Goal: Information Seeking & Learning: Learn about a topic

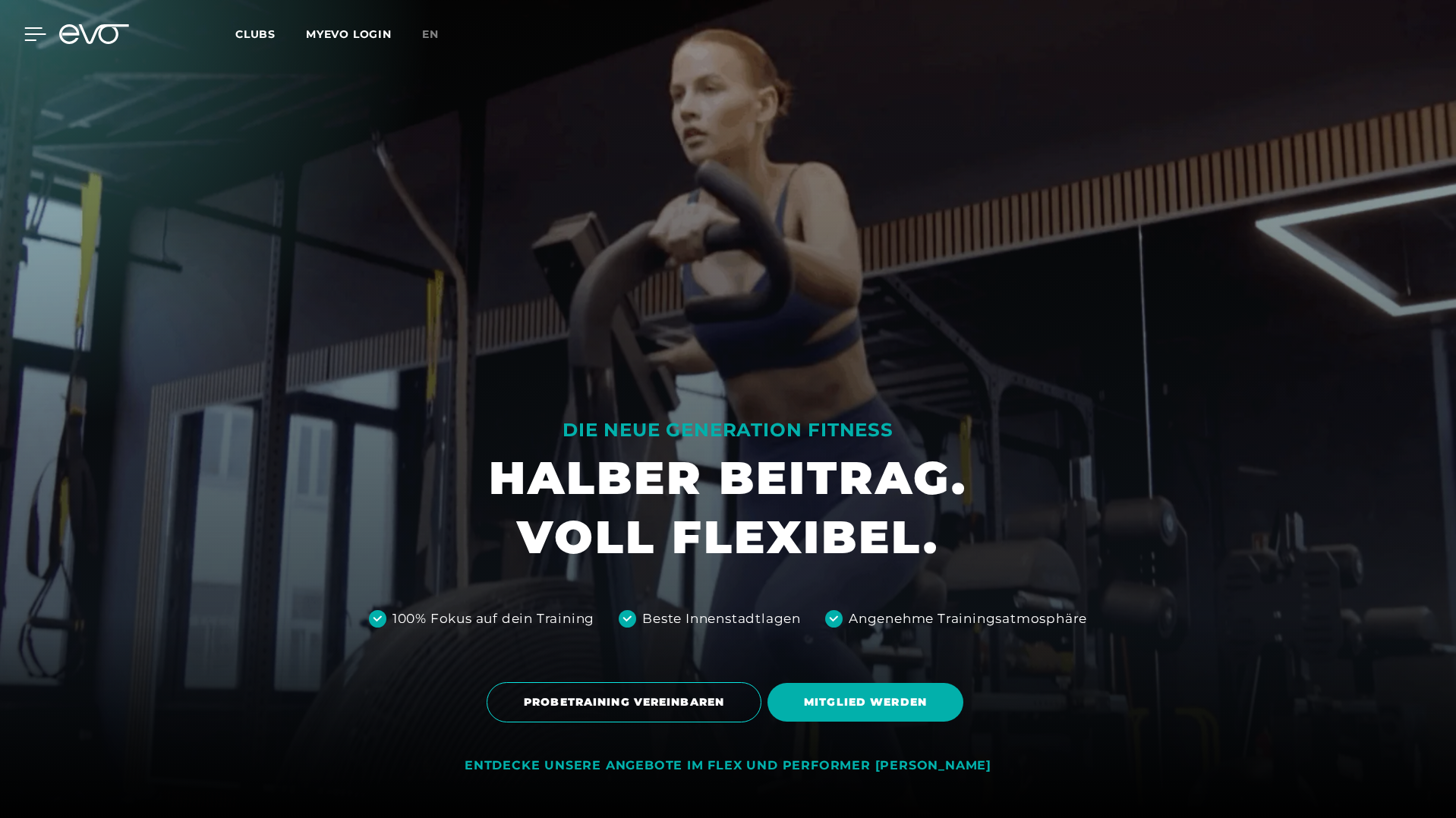
click at [37, 34] on icon at bounding box center [36, 34] width 22 height 12
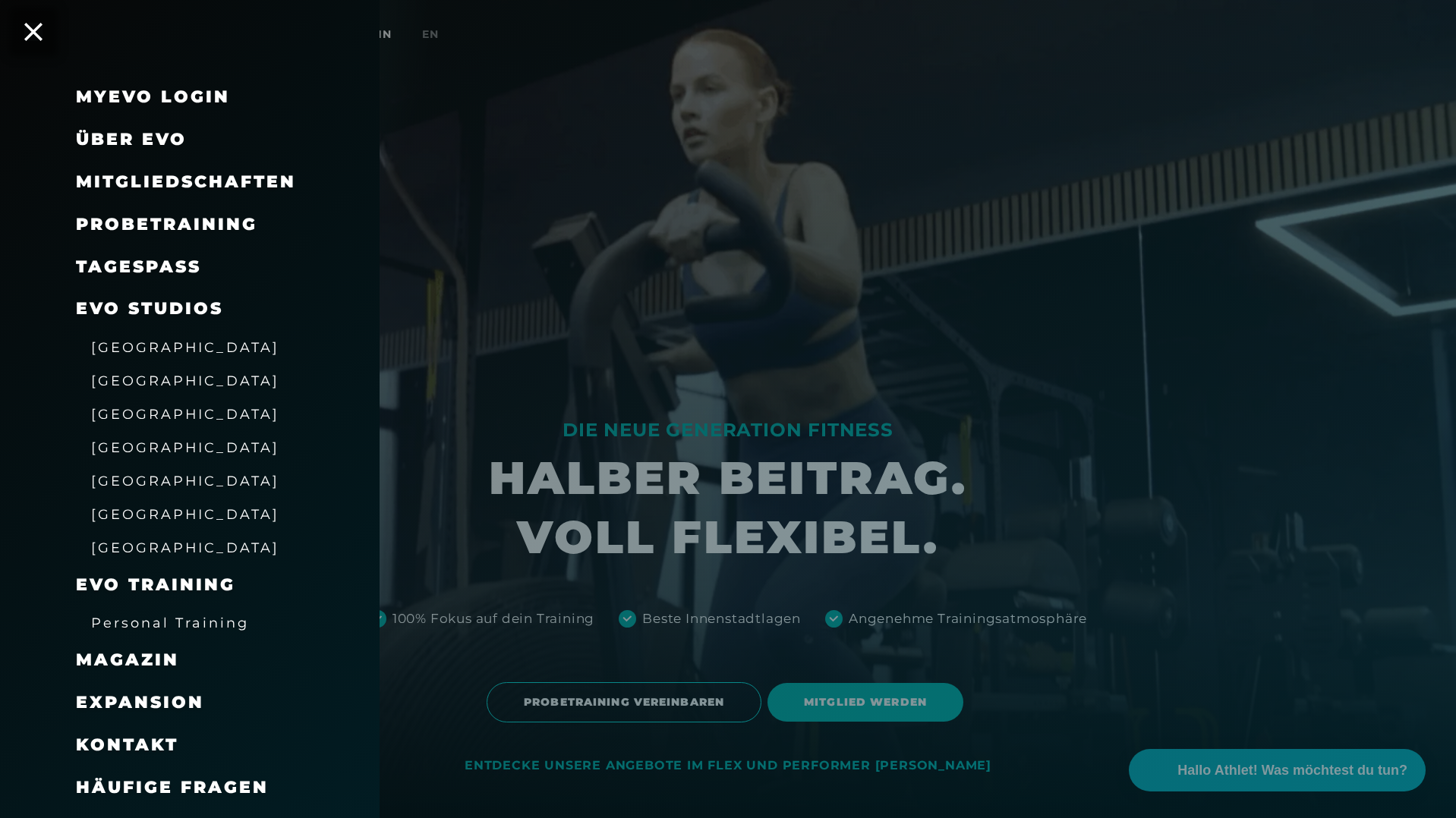
click at [143, 657] on span "Magazin" at bounding box center [128, 659] width 104 height 21
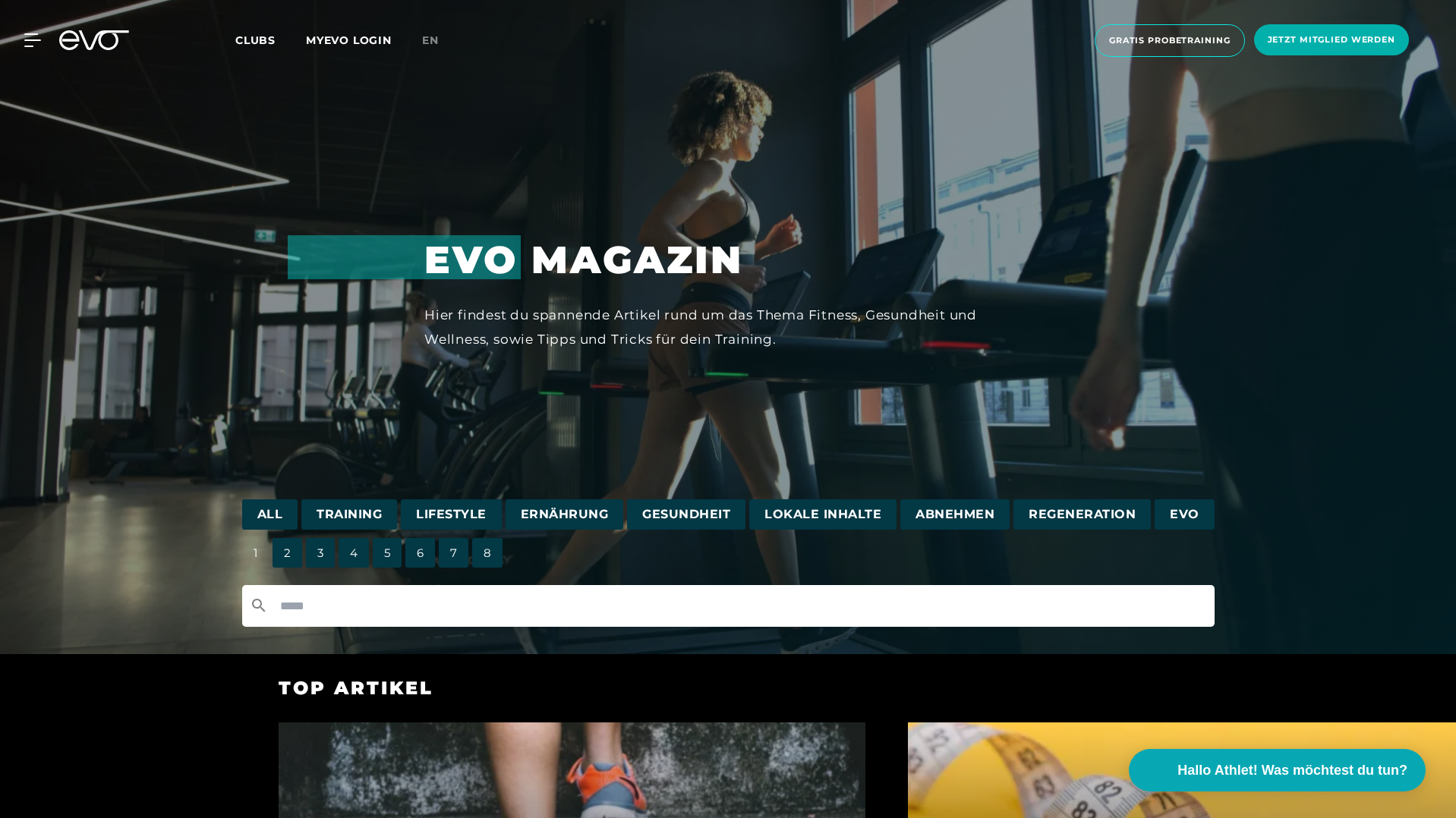
click at [540, 610] on input "text" at bounding box center [729, 606] width 973 height 42
type input "********"
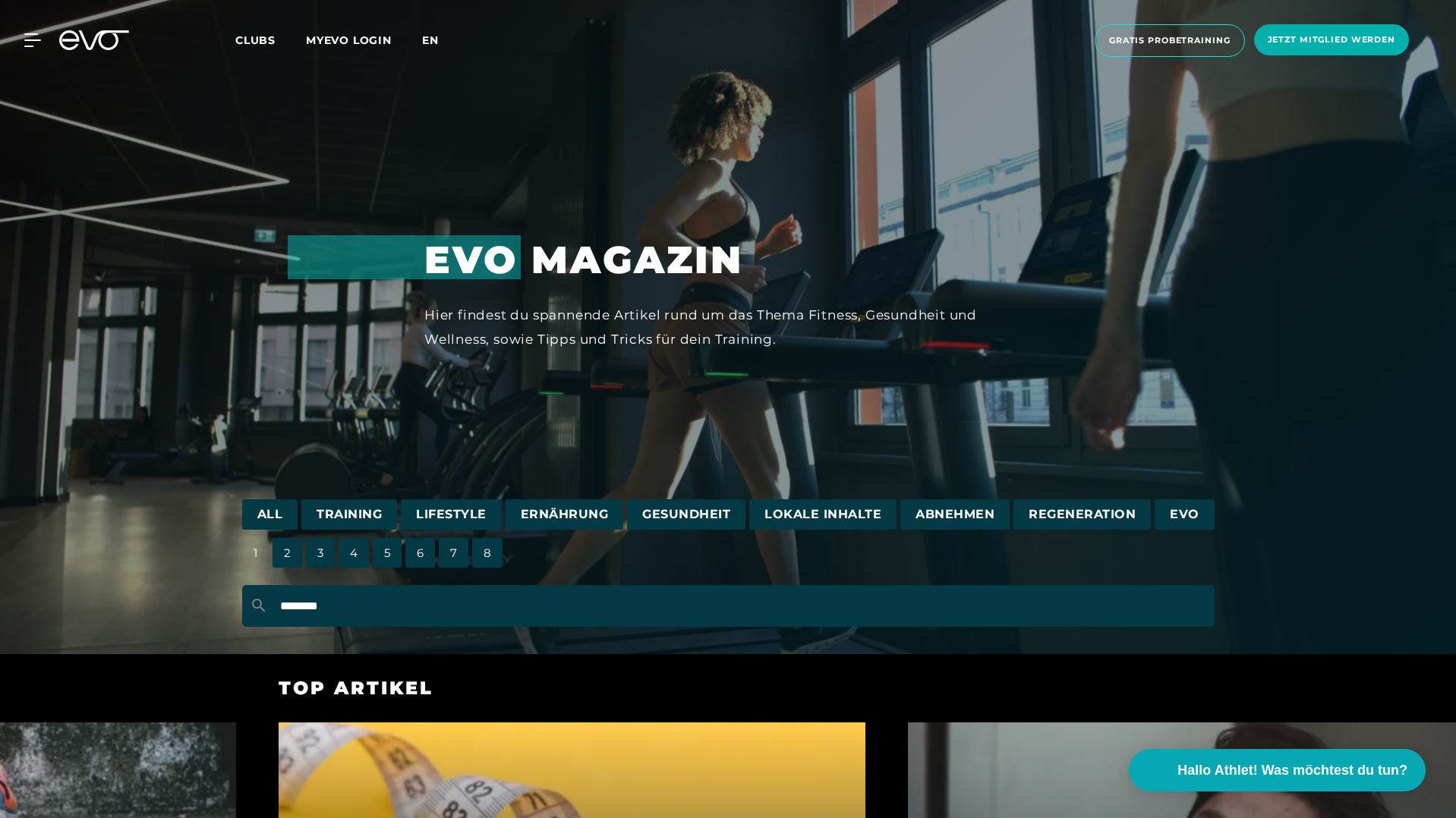
click at [429, 42] on span "en" at bounding box center [430, 40] width 17 height 14
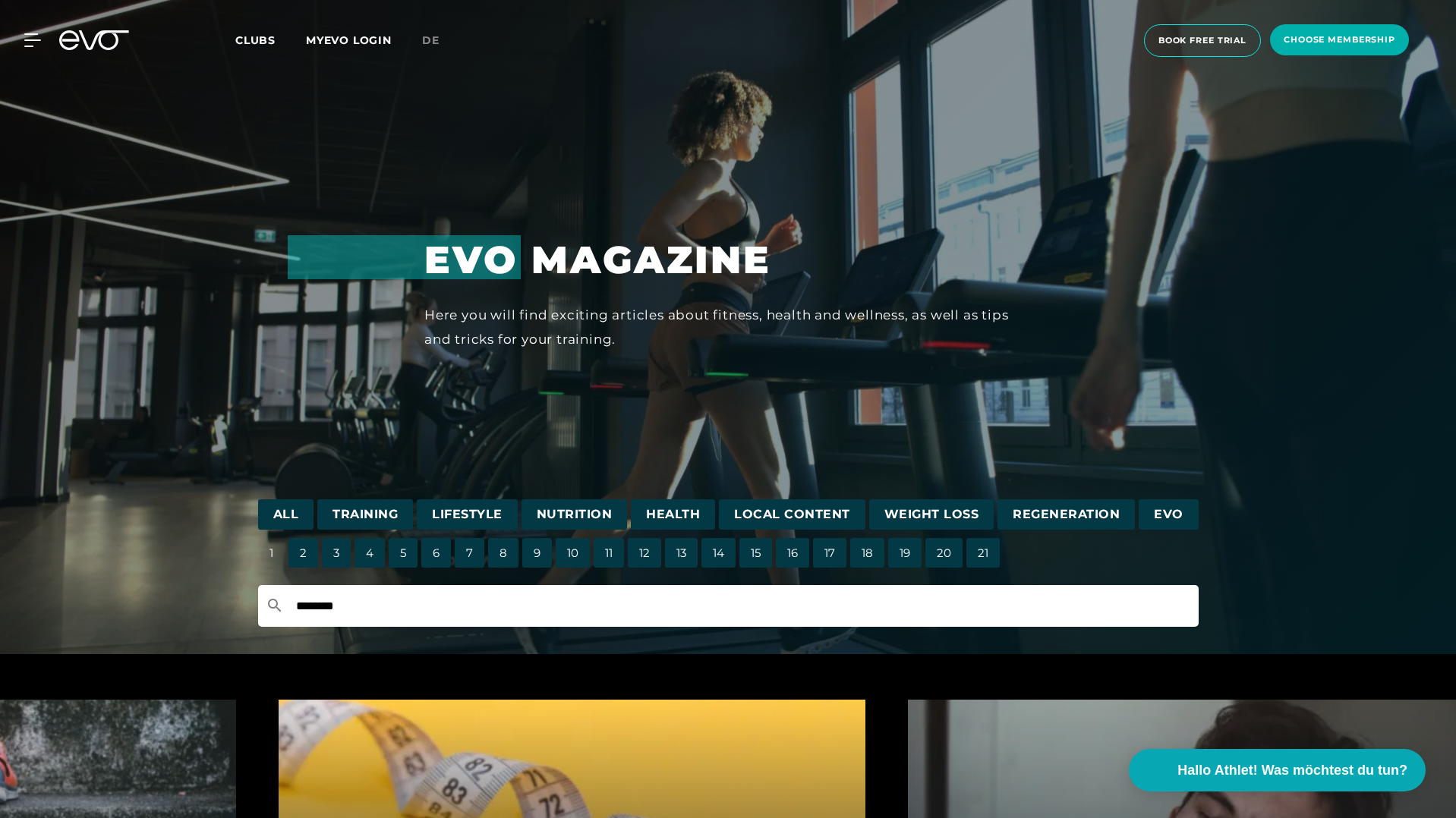
click at [357, 610] on input "********" at bounding box center [728, 606] width 940 height 42
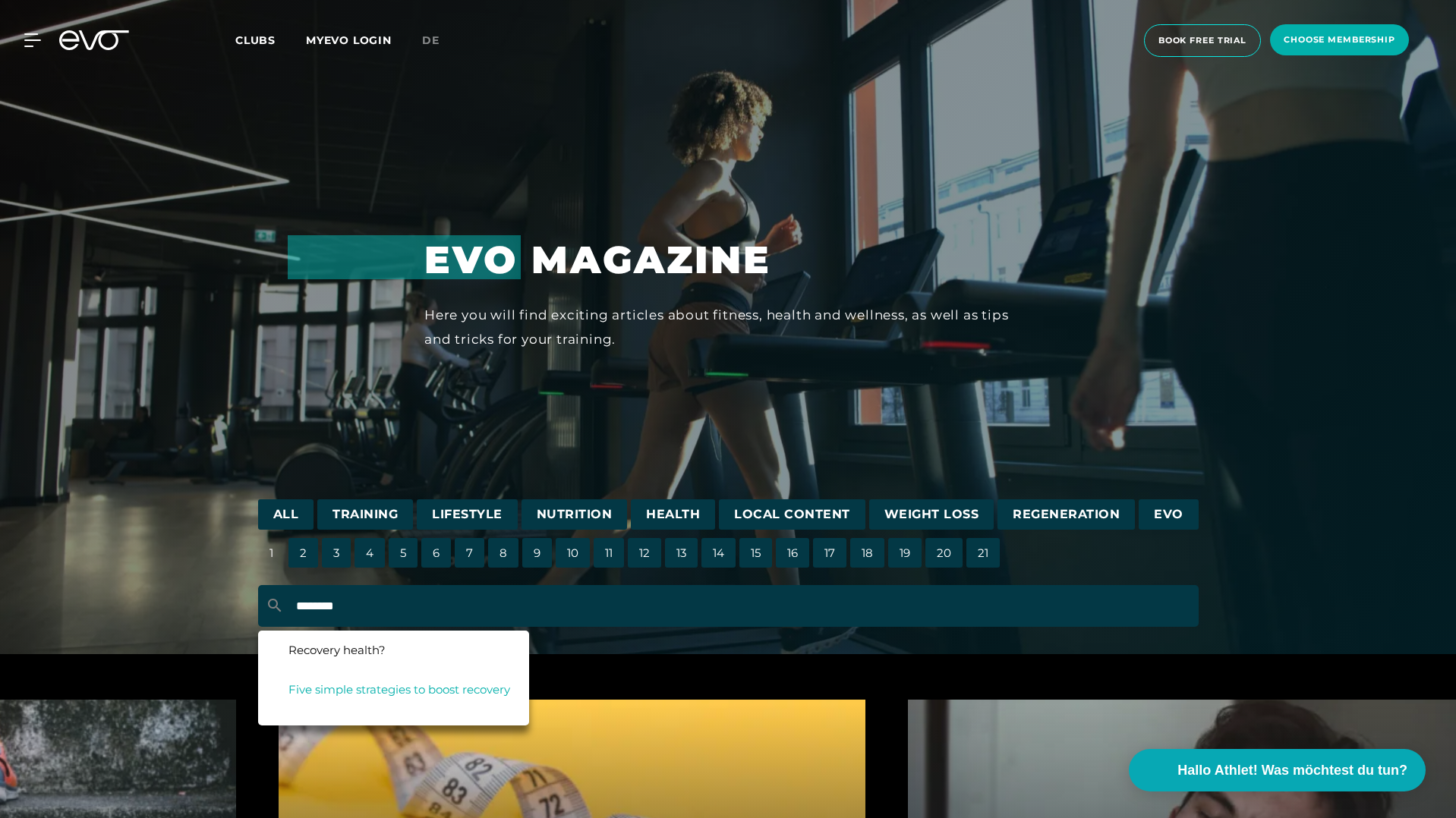
click at [354, 685] on span "Five simple strategies to boost recovery" at bounding box center [399, 690] width 222 height 15
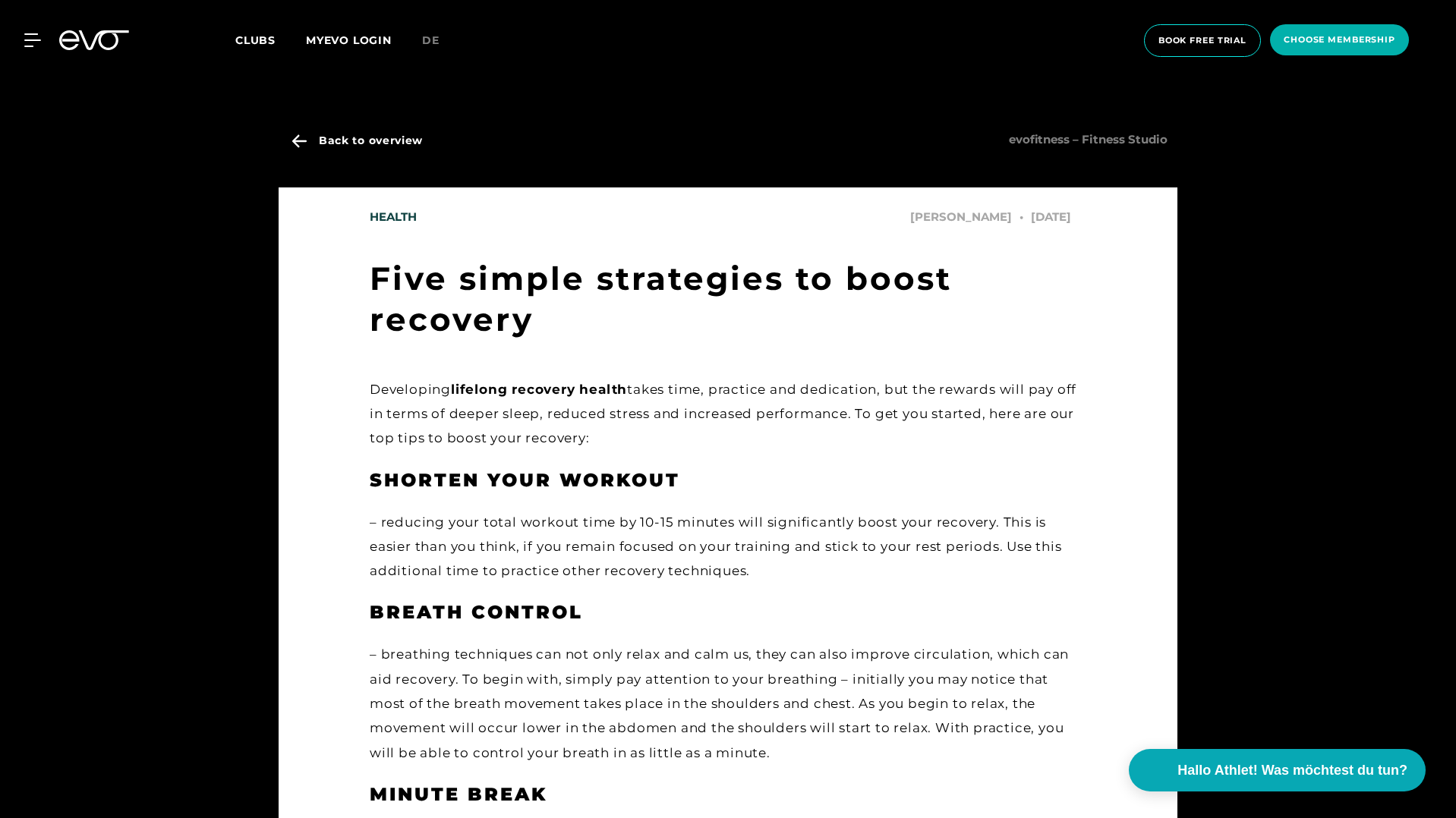
click at [69, 51] on div "MyEVO Login About Memberships free trial DAYPASS EVO Studios Düsseldorf Berlin …" at bounding box center [728, 40] width 1450 height 57
click at [72, 43] on icon at bounding box center [94, 40] width 69 height 20
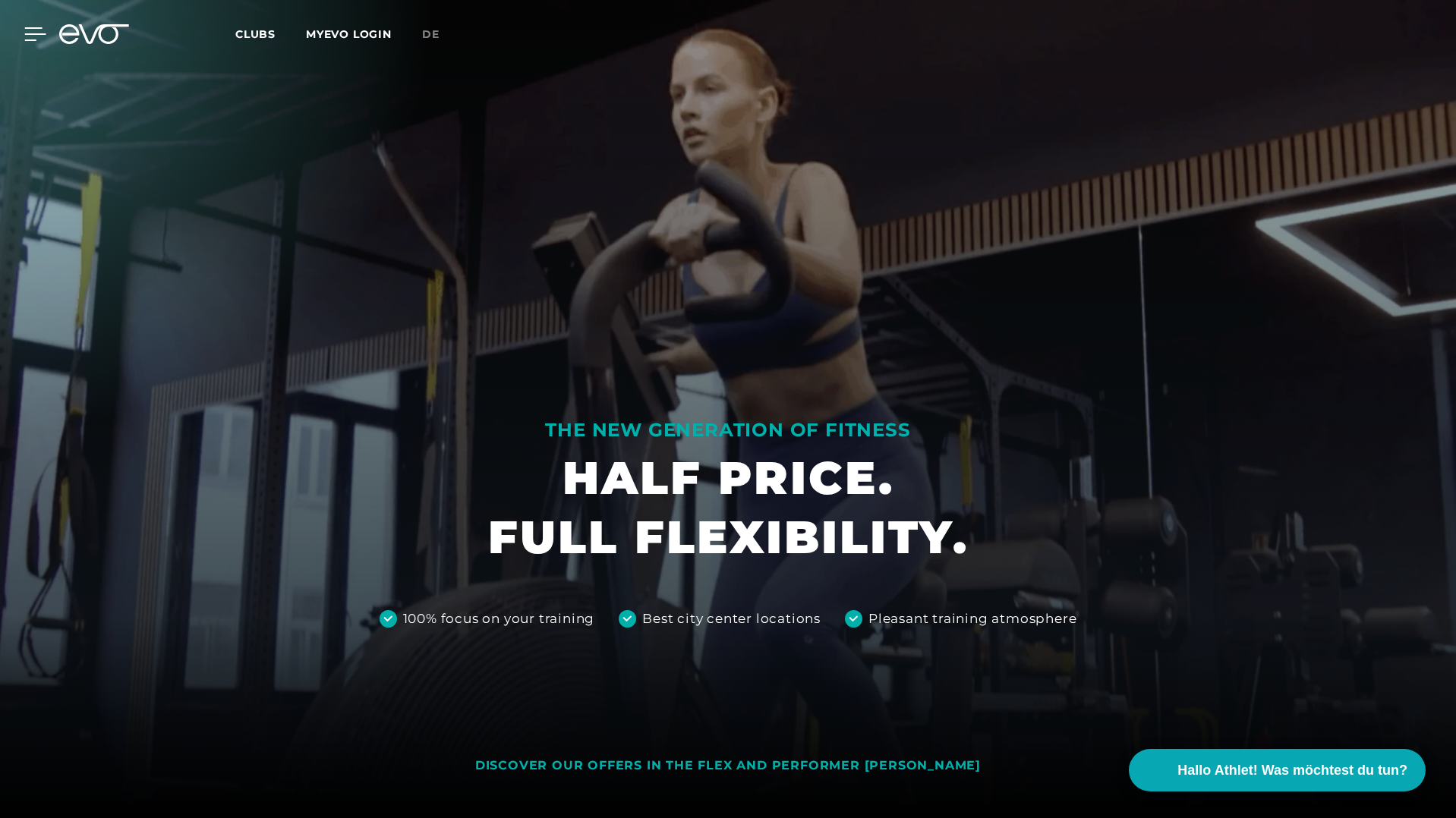
click at [39, 36] on icon at bounding box center [35, 34] width 23 height 14
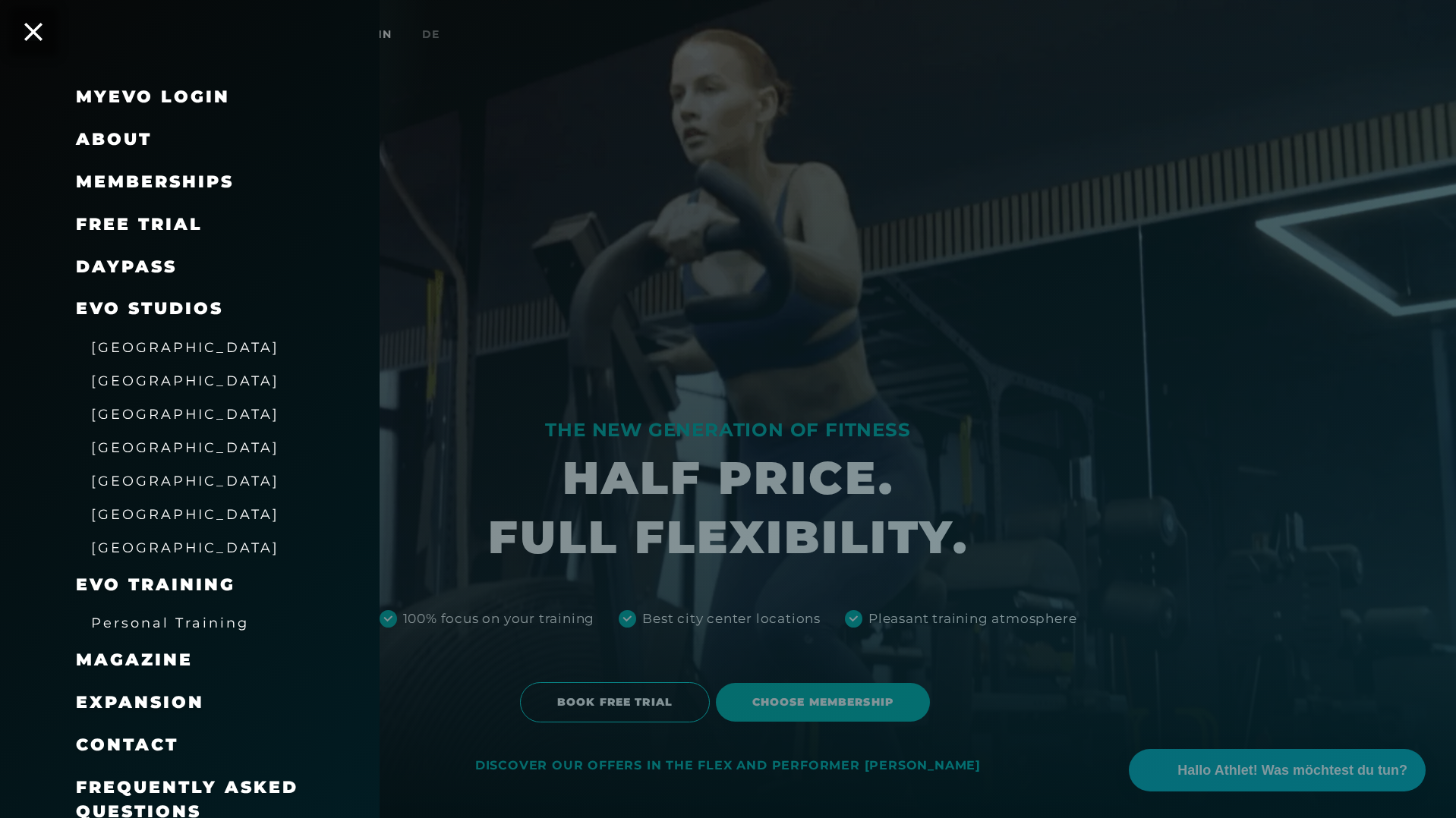
click at [172, 659] on span "Magazine" at bounding box center [134, 659] width 116 height 21
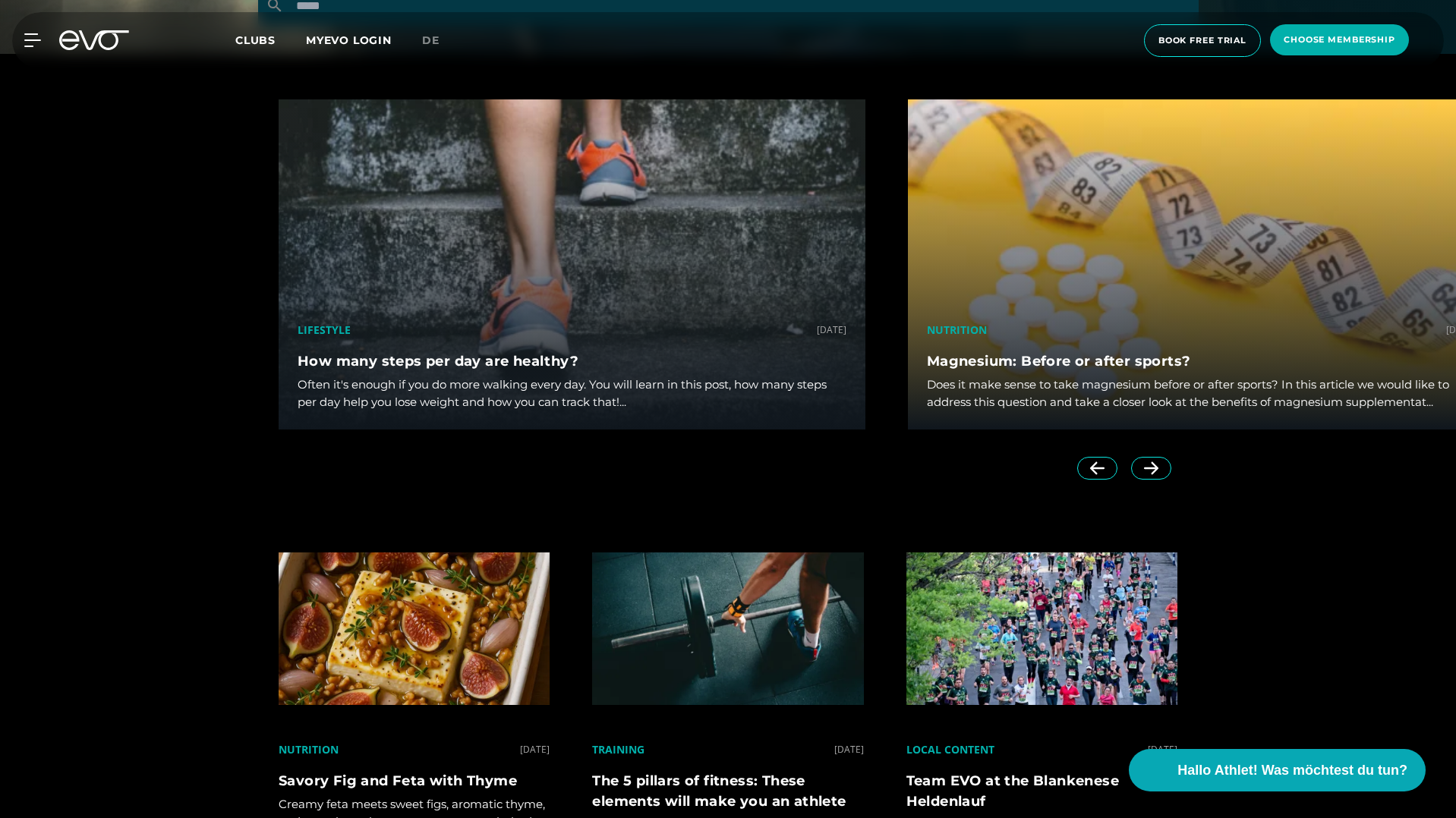
scroll to position [928, 0]
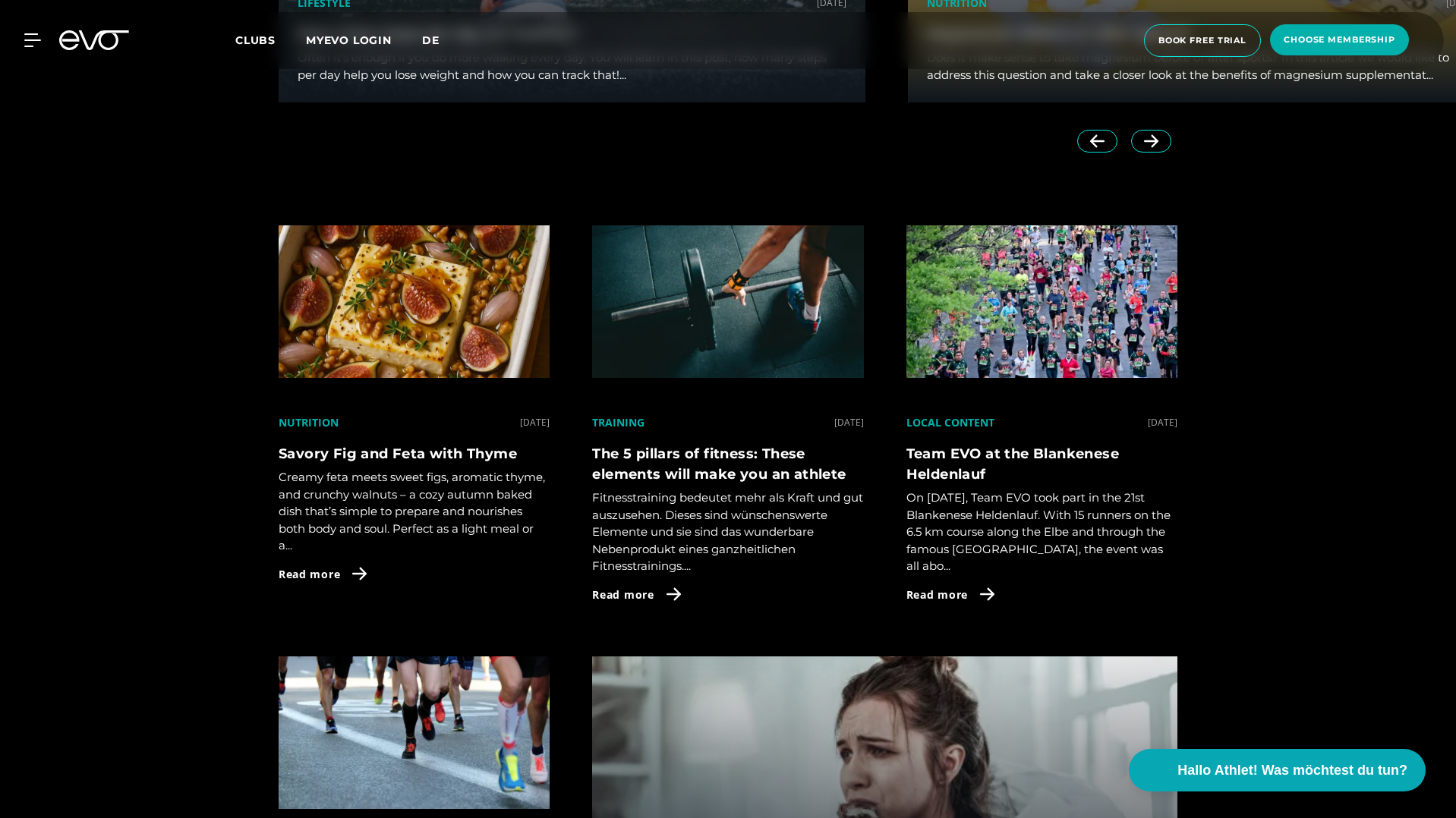
click at [434, 42] on span "de" at bounding box center [431, 40] width 18 height 14
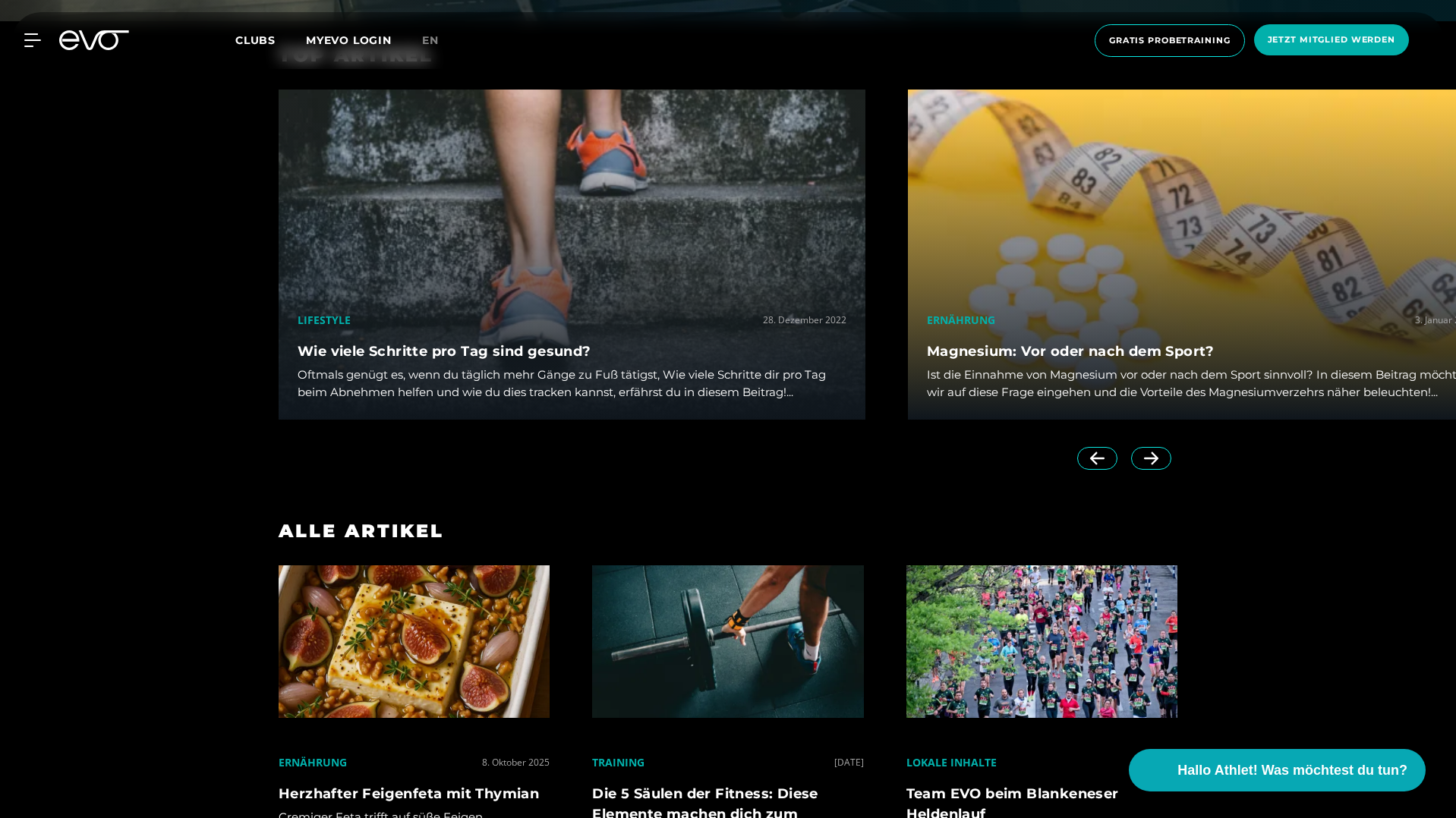
scroll to position [984, 0]
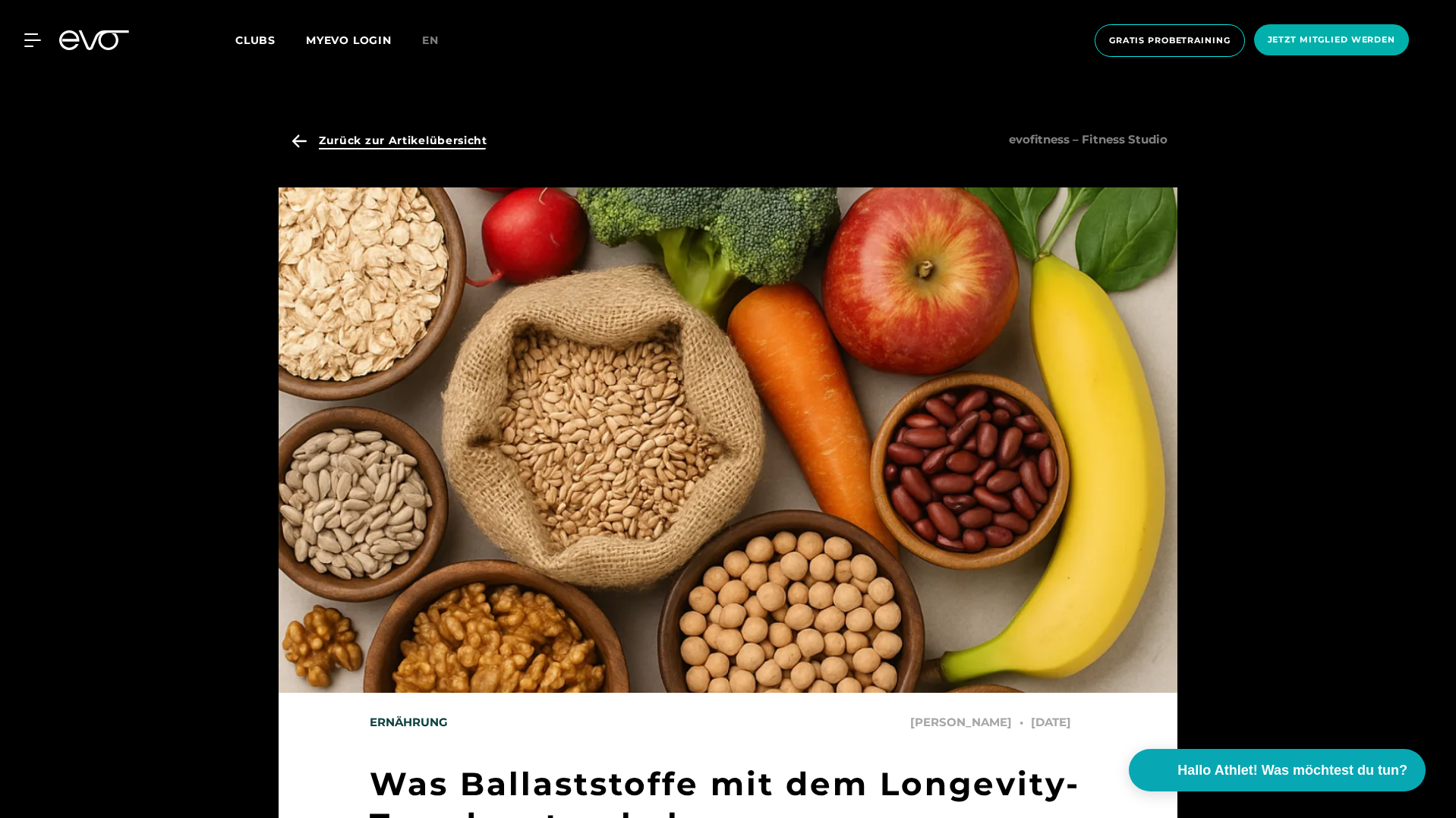
click at [398, 144] on span "Zurück zur Artikelübersicht" at bounding box center [403, 141] width 168 height 16
click at [343, 144] on span "Zurück zur Artikelübersicht" at bounding box center [403, 141] width 168 height 16
click at [32, 35] on icon at bounding box center [35, 40] width 23 height 14
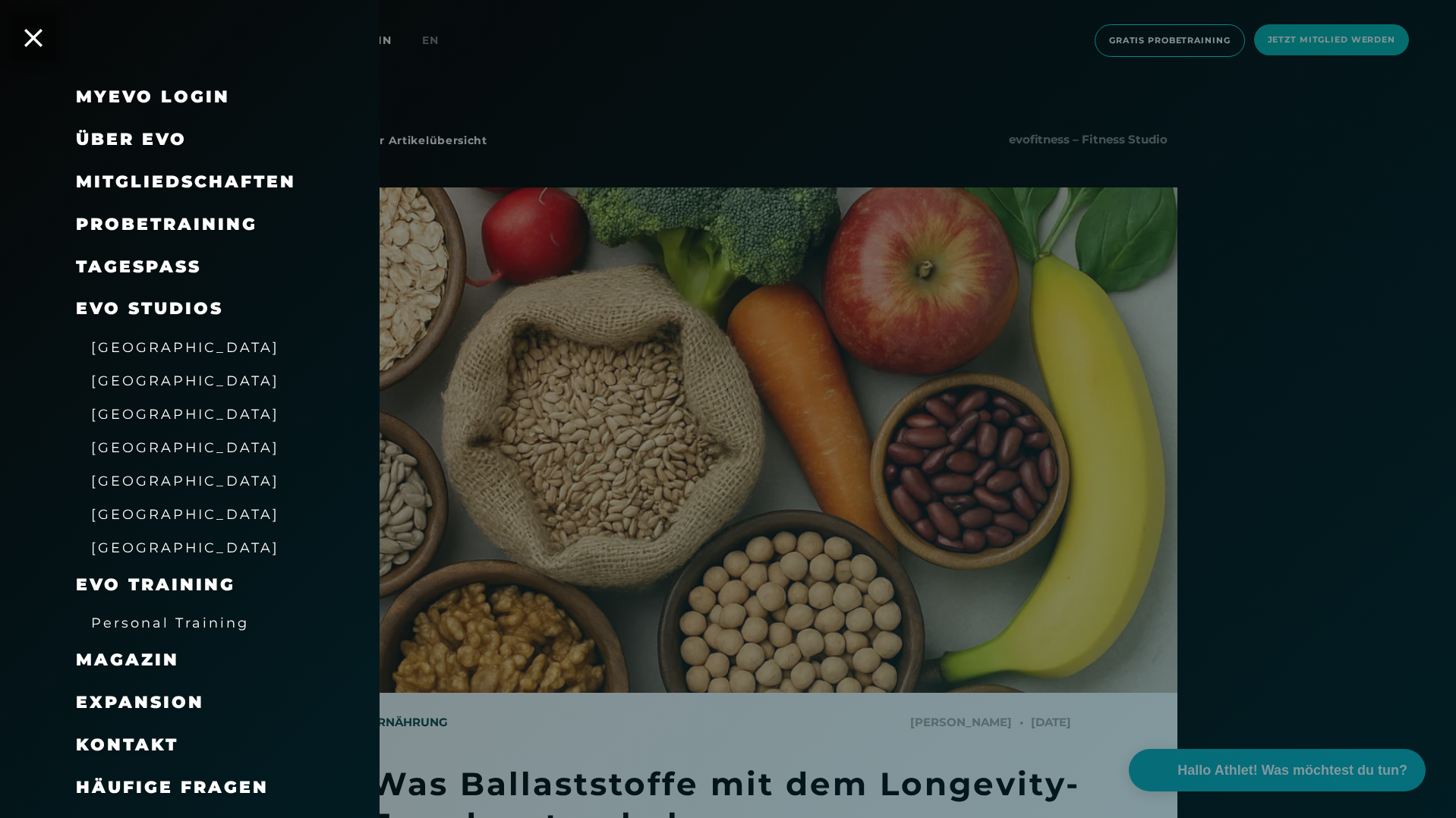
click at [130, 655] on span "Magazin" at bounding box center [128, 659] width 104 height 21
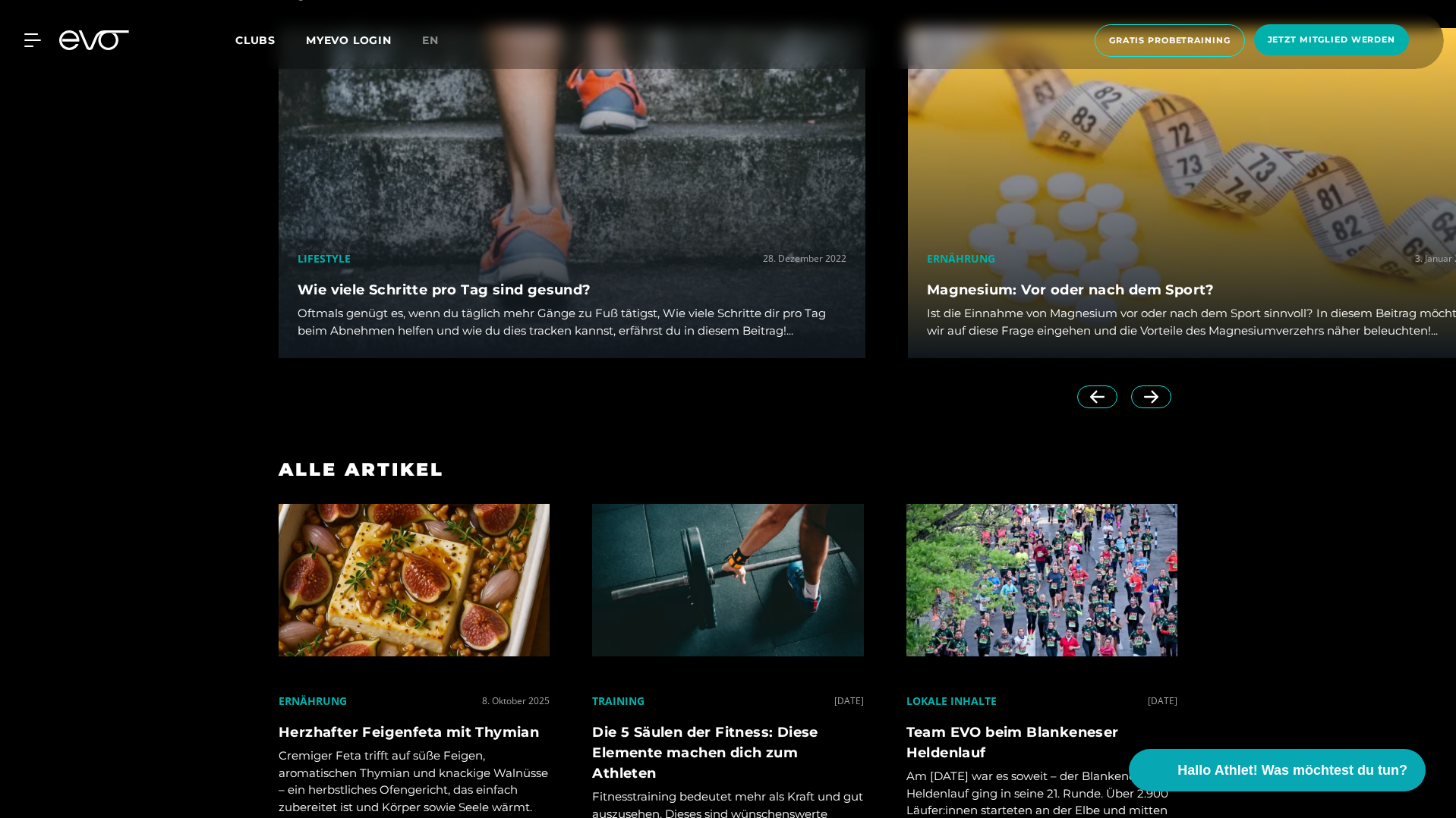
scroll to position [984, 0]
